Goal: Ask a question: Seek information or help from site administrators or community

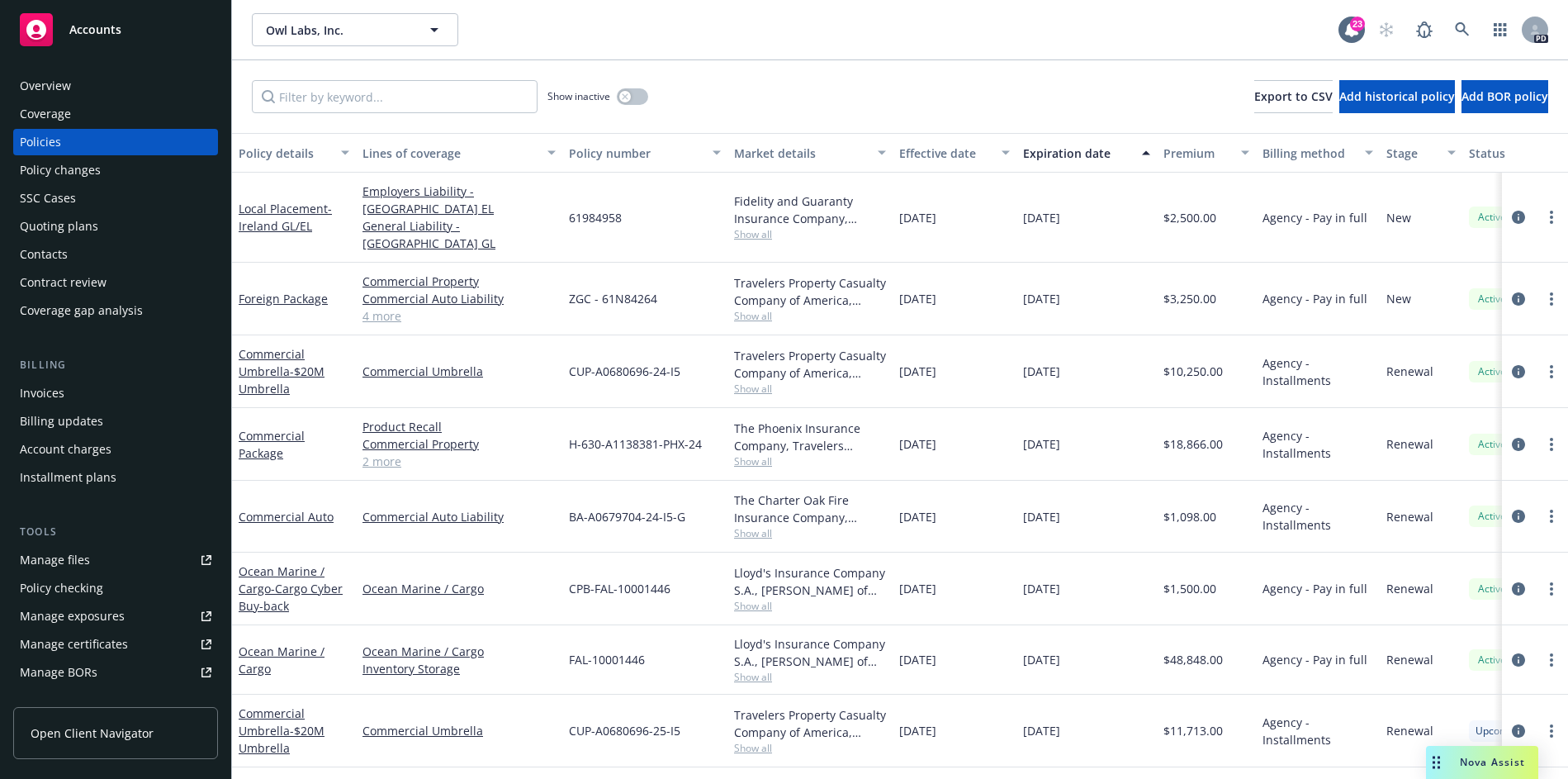
click at [324, 33] on span "Owl Labs, Inc." at bounding box center [338, 30] width 143 height 18
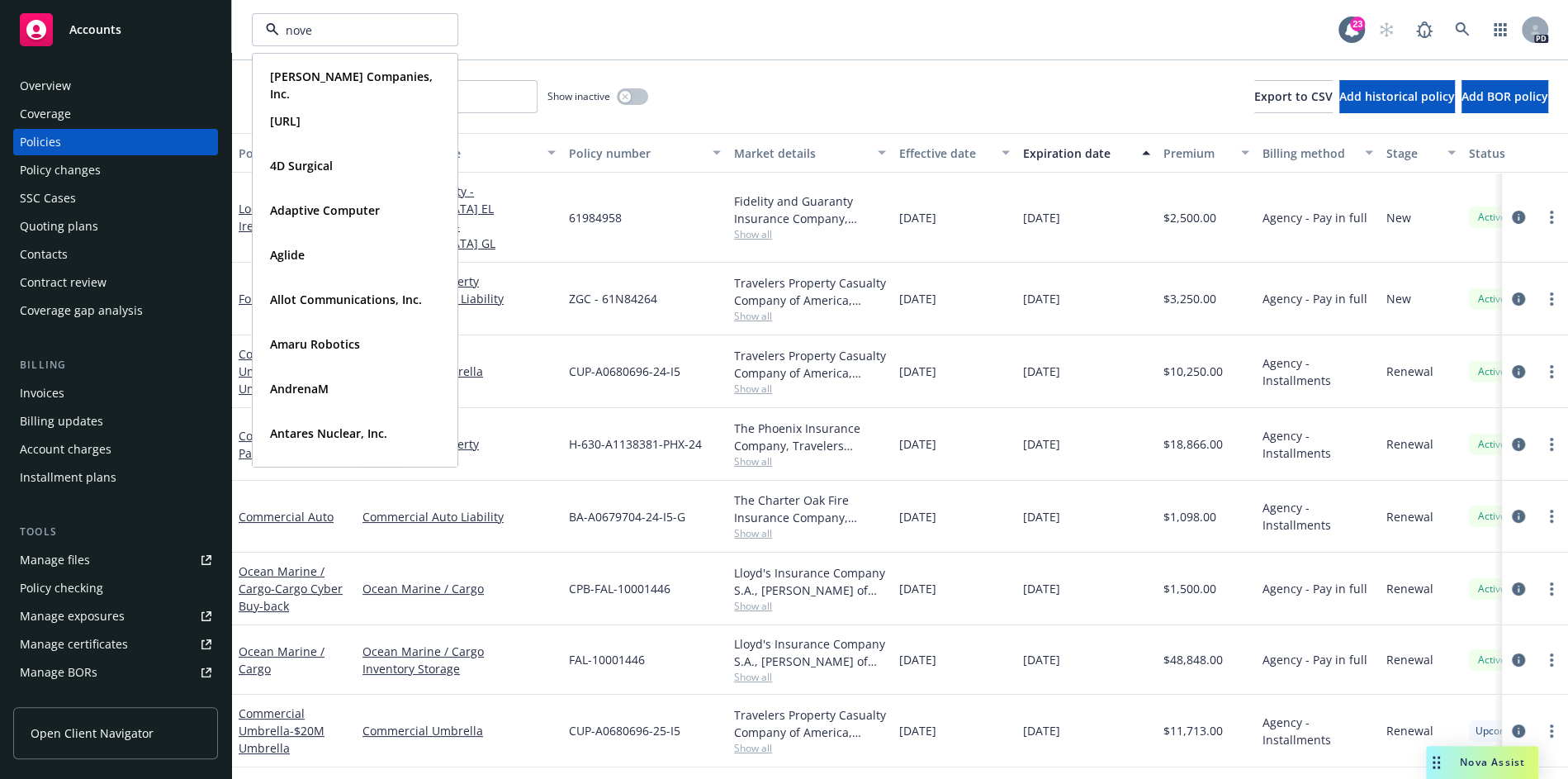
type input "nover"
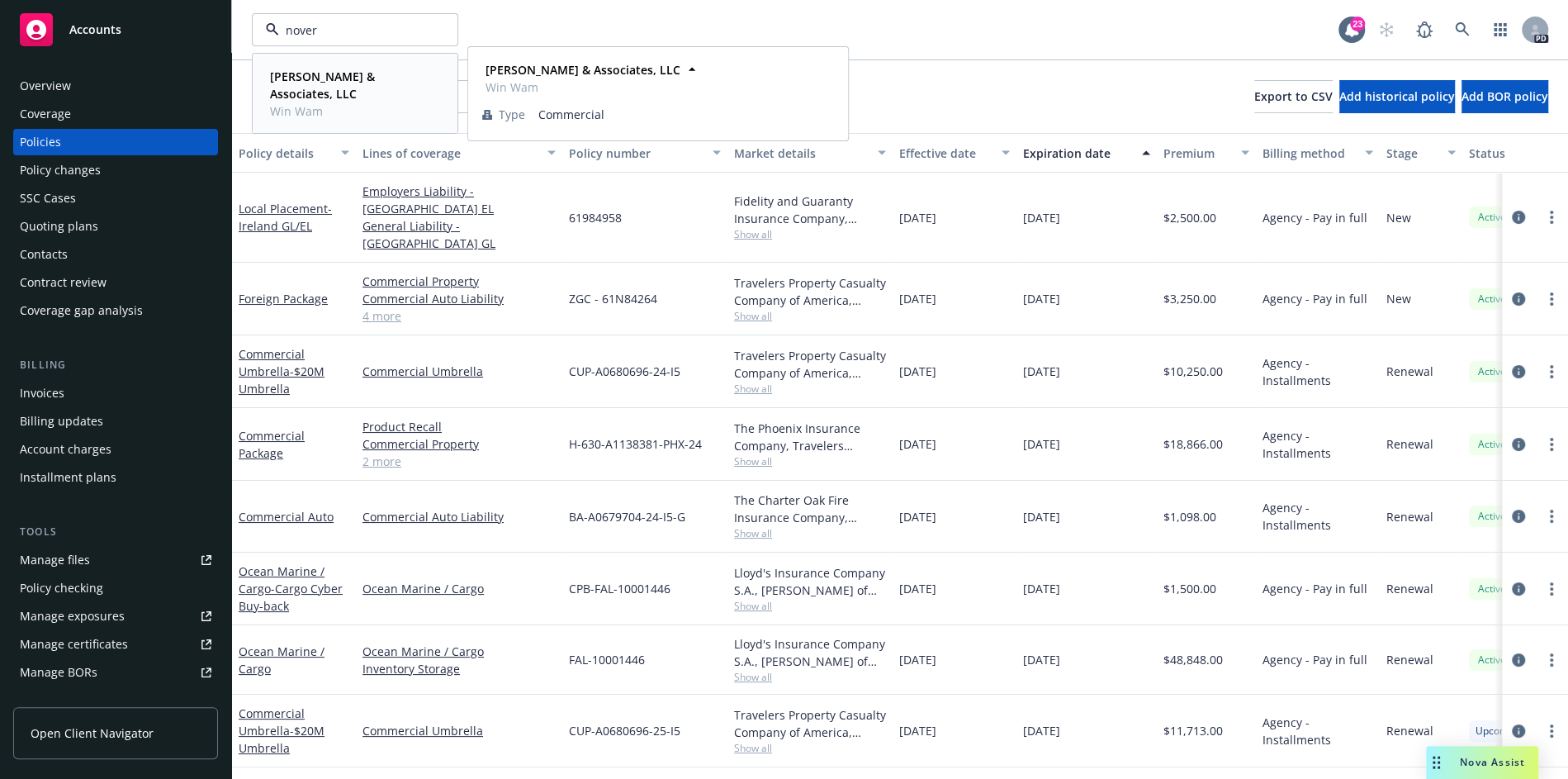
click at [346, 85] on strong "[PERSON_NAME] & Associates, LLC" at bounding box center [322, 85] width 105 height 33
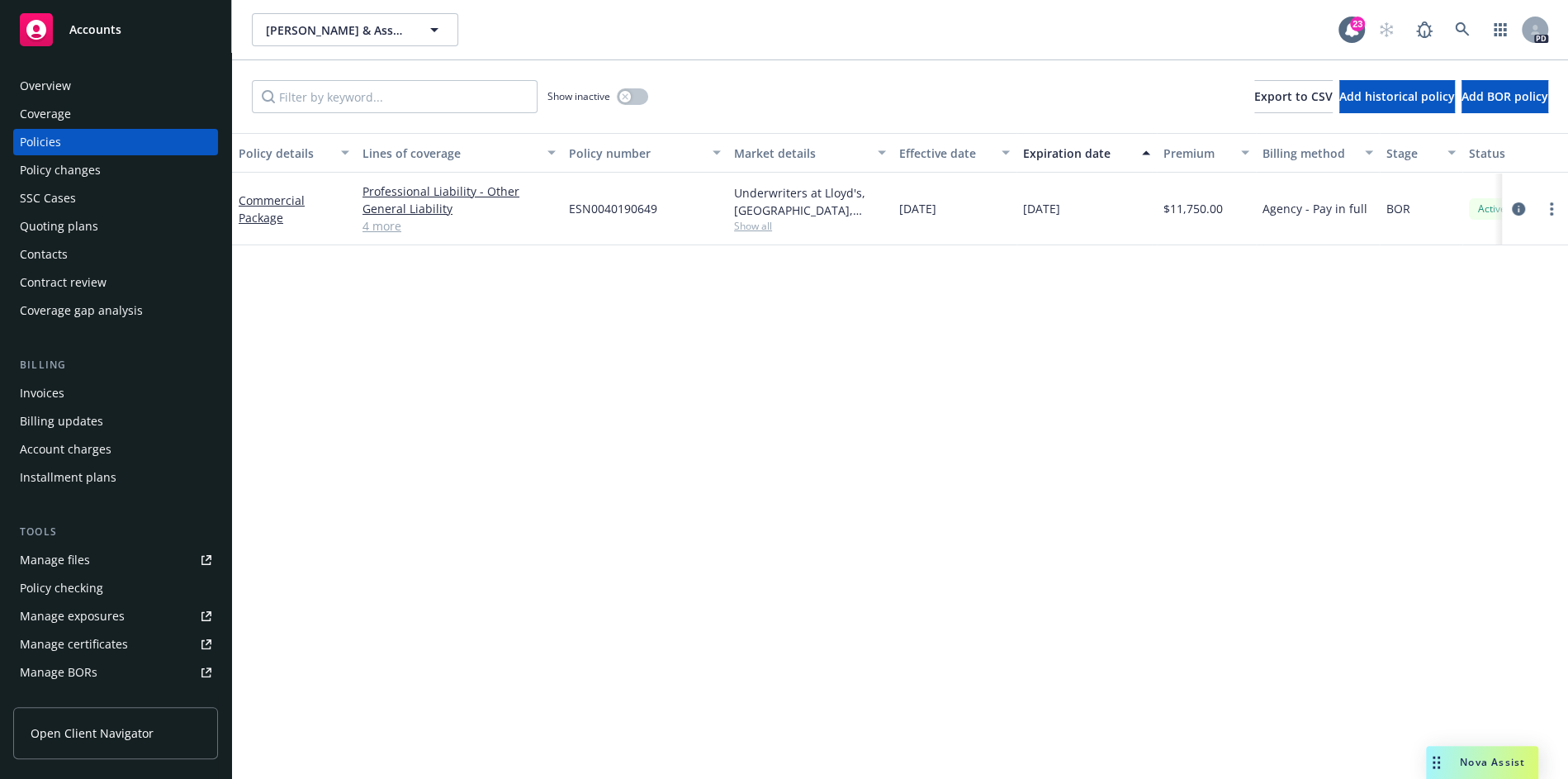
click at [63, 90] on div "Overview" at bounding box center [45, 85] width 51 height 26
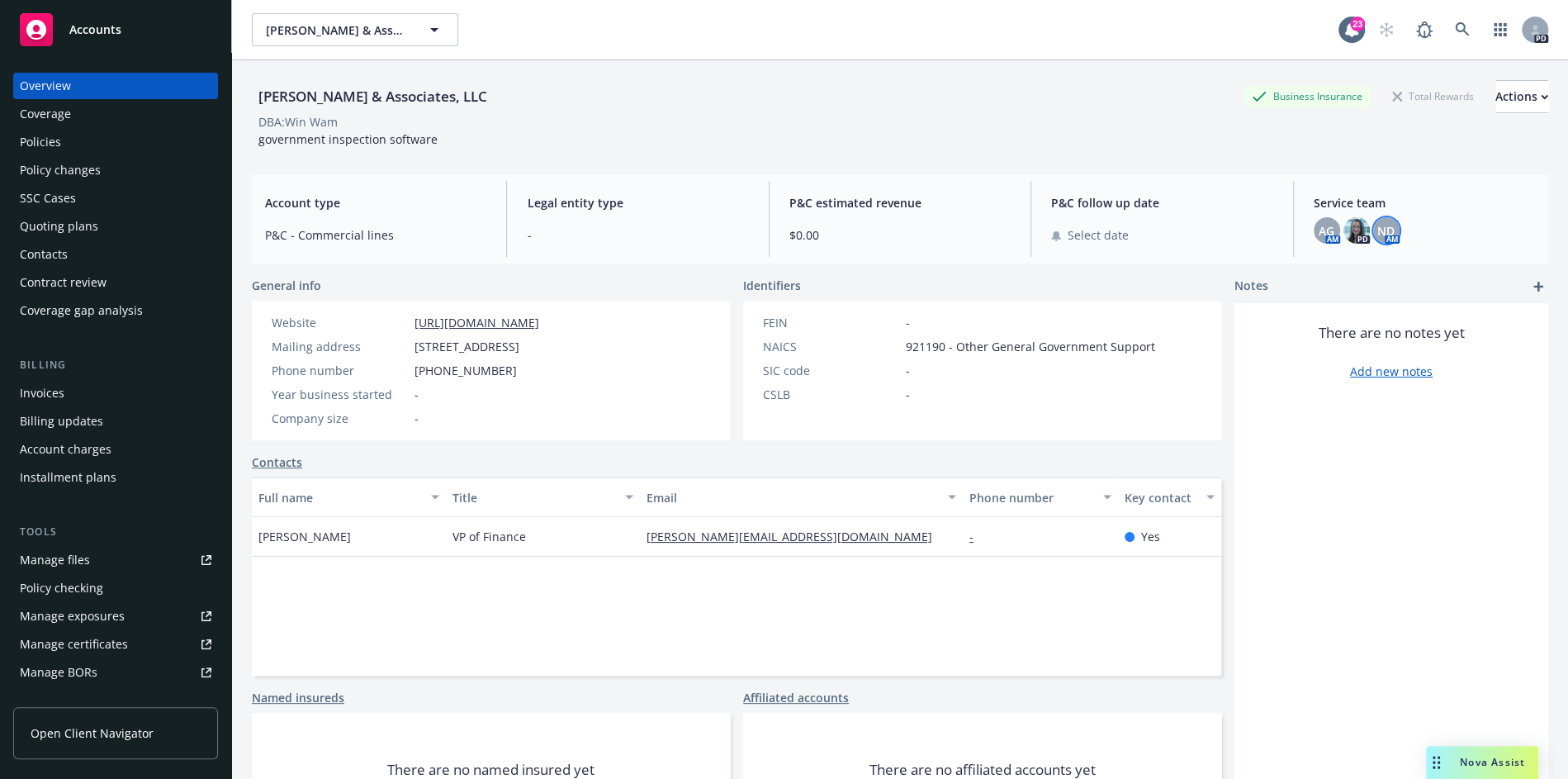
click at [1388, 232] on span "ND" at bounding box center [1386, 231] width 18 height 18
click at [928, 290] on div "Identifiers" at bounding box center [982, 286] width 479 height 18
click at [1324, 235] on span "AG" at bounding box center [1327, 231] width 16 height 18
click at [360, 22] on span "[PERSON_NAME] & Associates, LLC" at bounding box center [338, 30] width 143 height 18
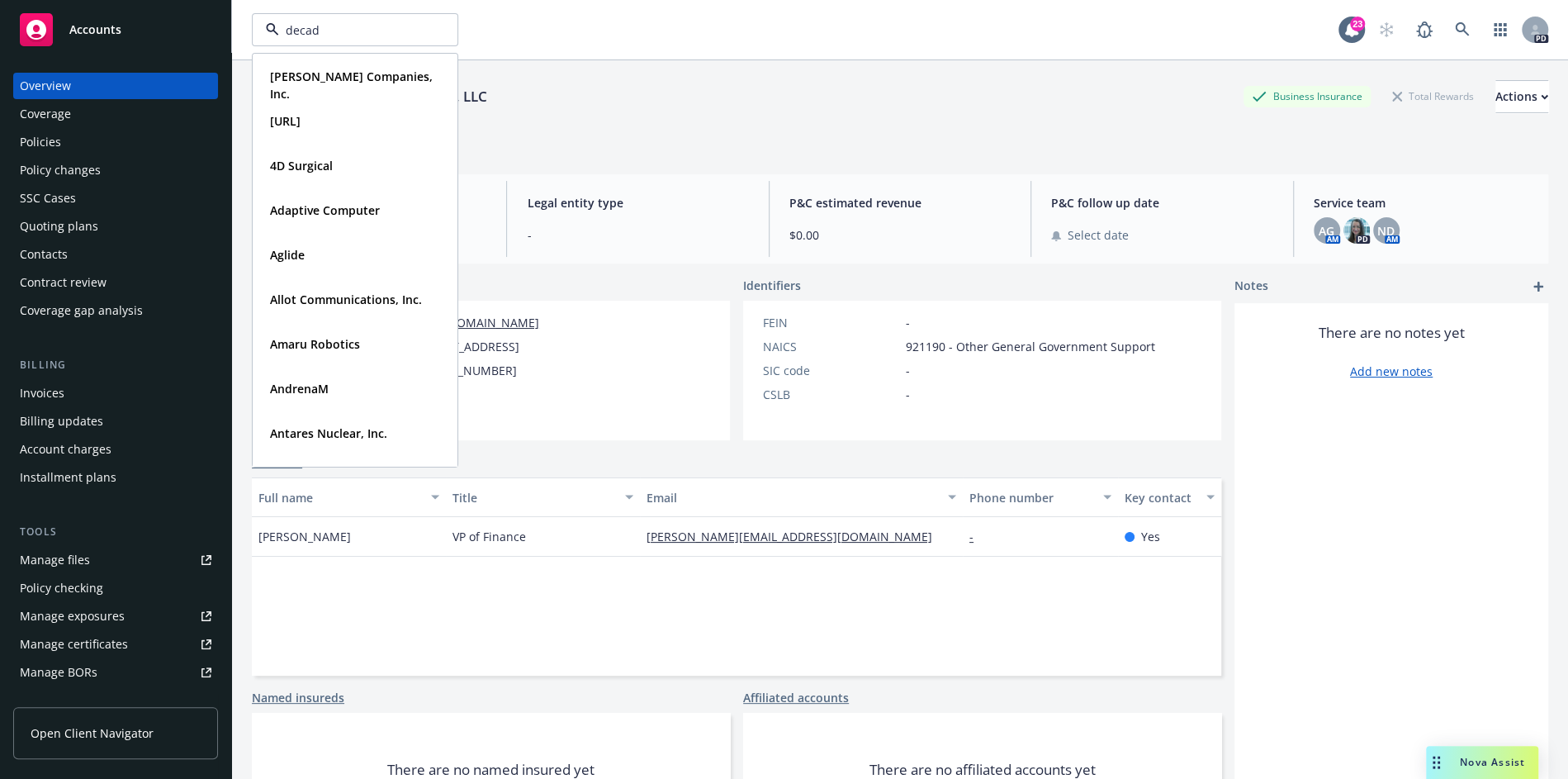
type input "decade"
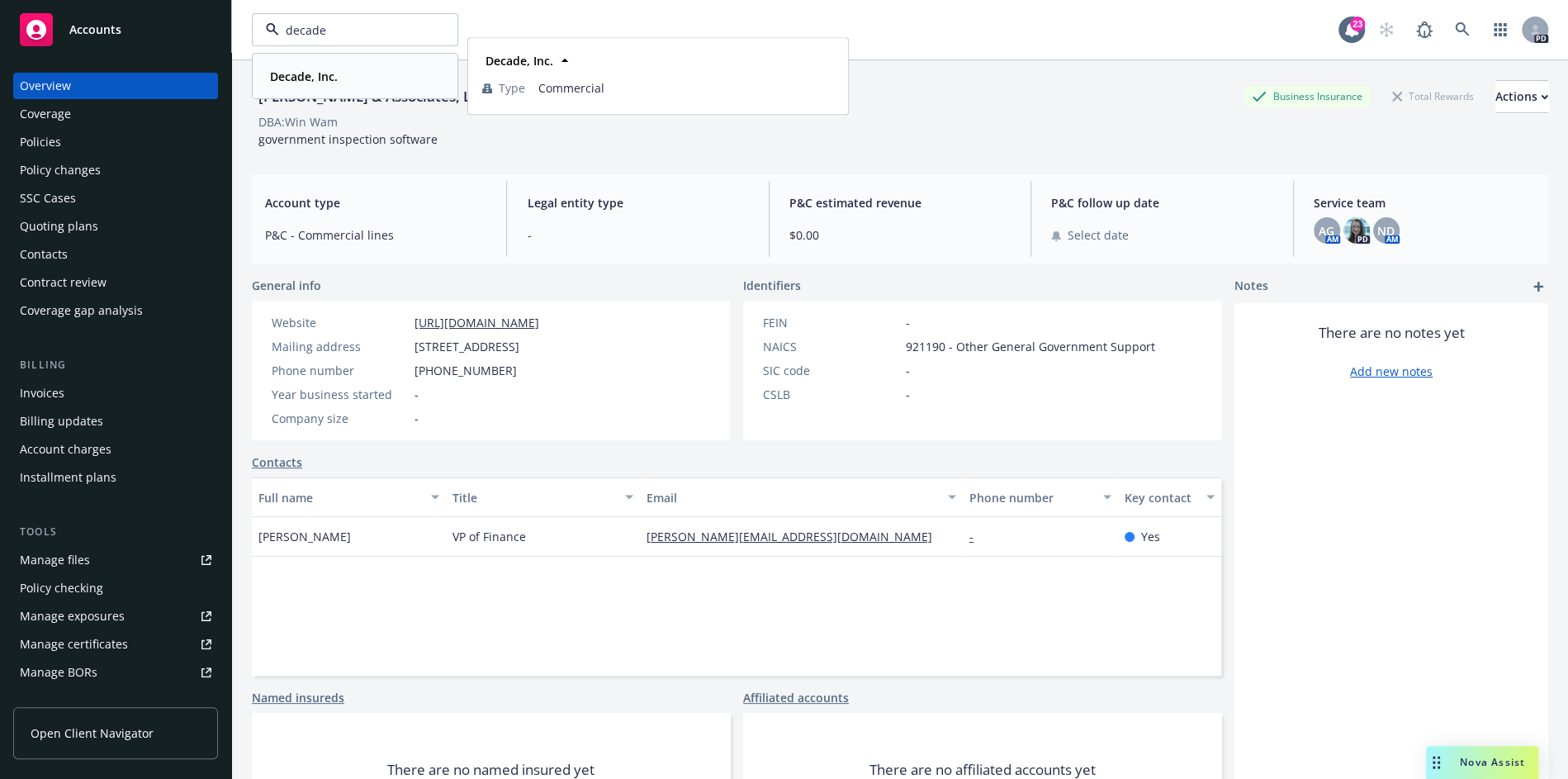
click at [336, 80] on strong "Decade, Inc." at bounding box center [303, 76] width 68 height 16
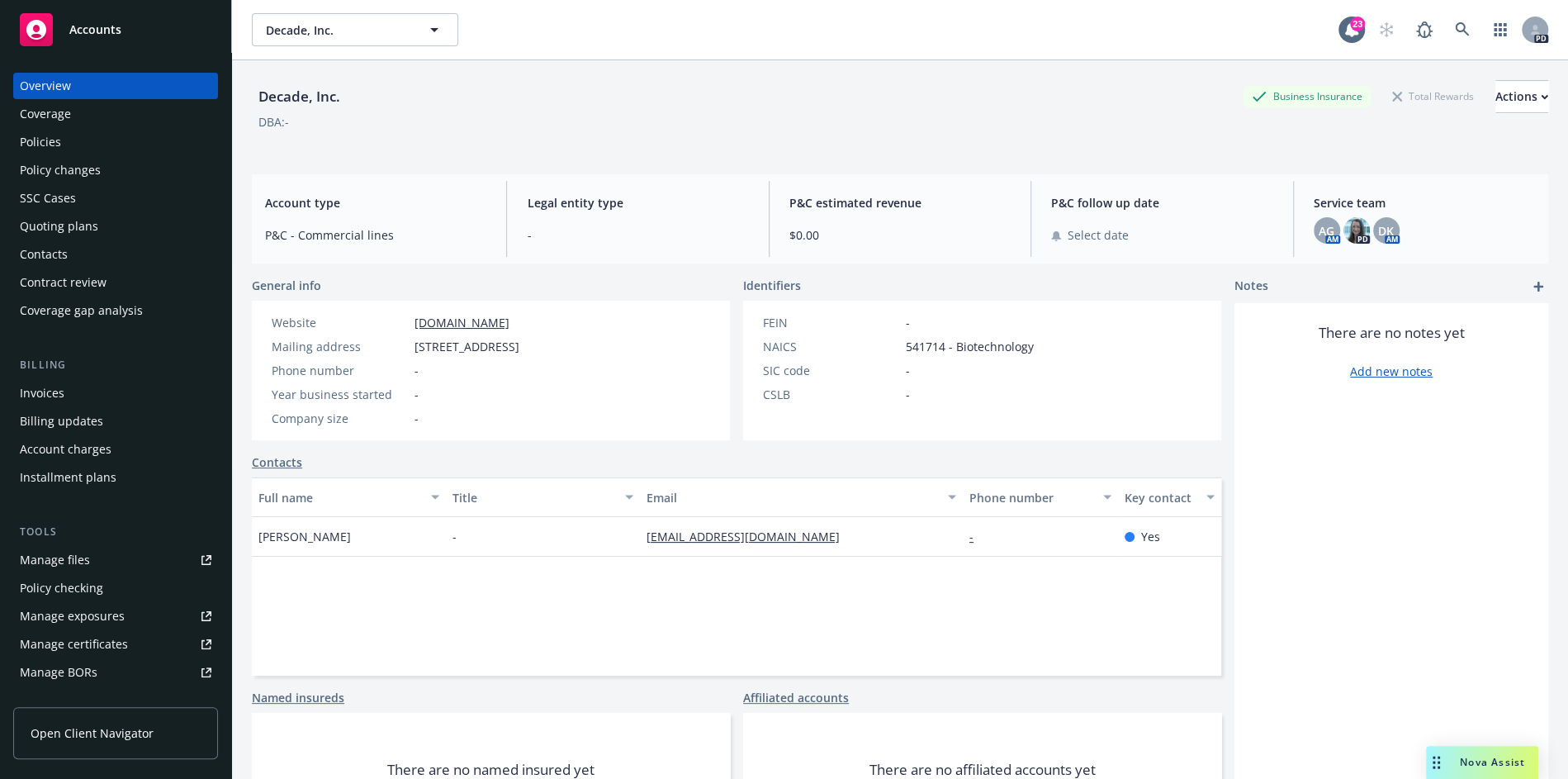
click at [1489, 752] on div "Nova Assist" at bounding box center [1482, 762] width 113 height 33
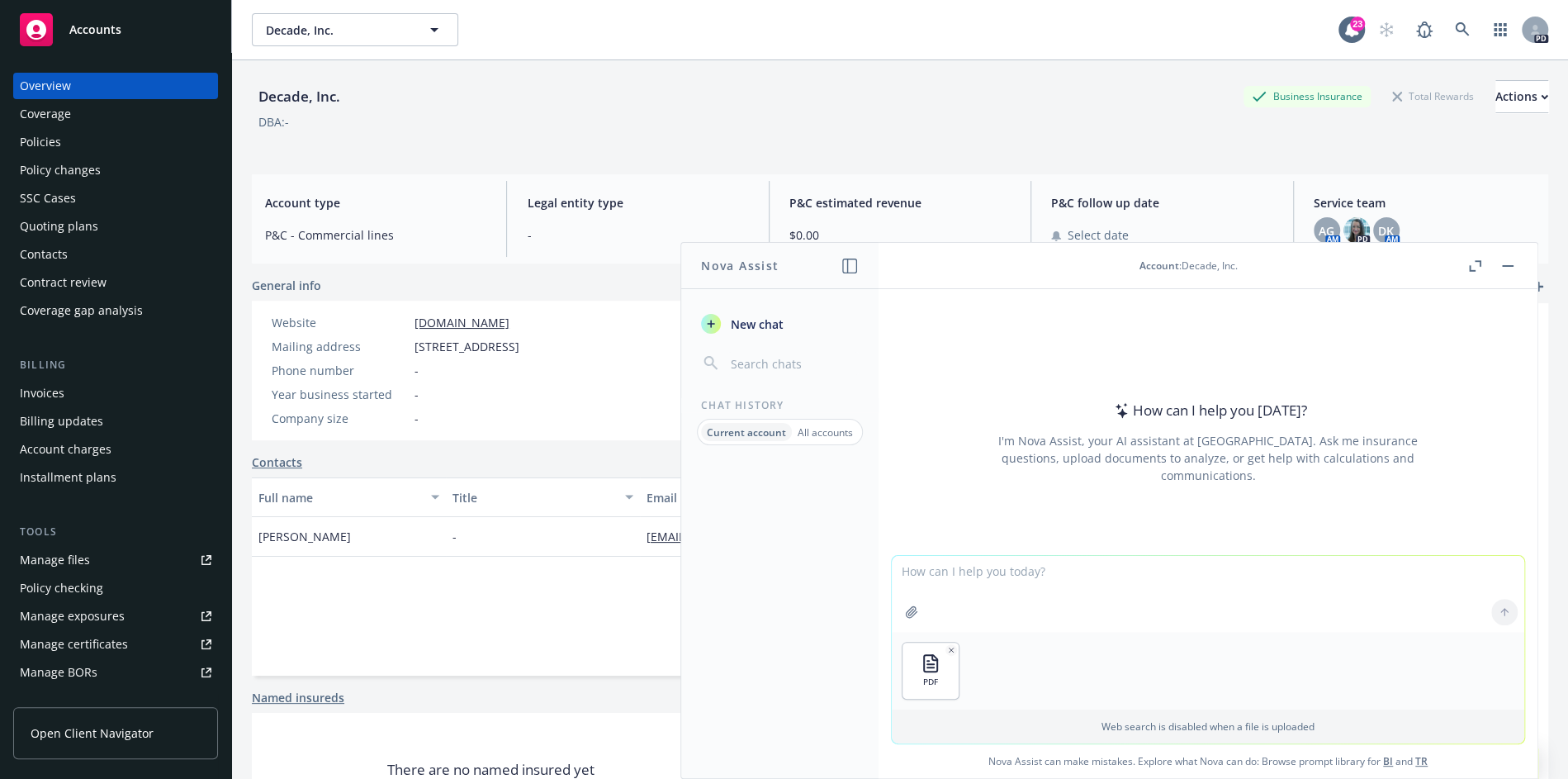
click at [1036, 578] on textarea at bounding box center [1208, 594] width 632 height 76
paste textarea "Additional Limit of Liability for Claims against Insured Persons"
click at [941, 570] on textarea "In this quote proposal for Decade, what does the "Additional Limit of Liability…" at bounding box center [1208, 592] width 632 height 77
type textarea "In this D&O quote proposal for Decade, what does the "Additional Limit of Liabi…"
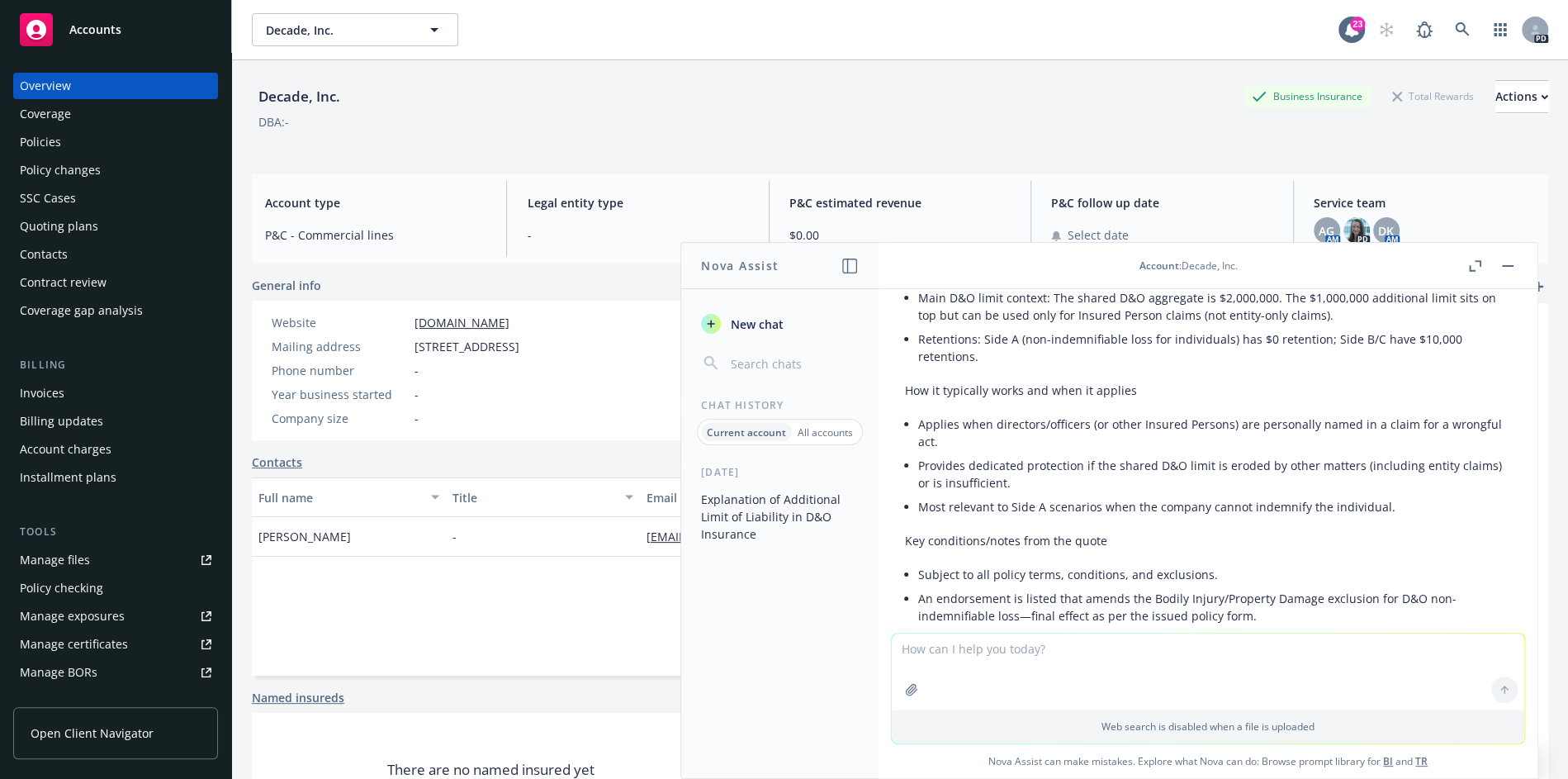
scroll to position [278, 0]
